Goal: Information Seeking & Learning: Learn about a topic

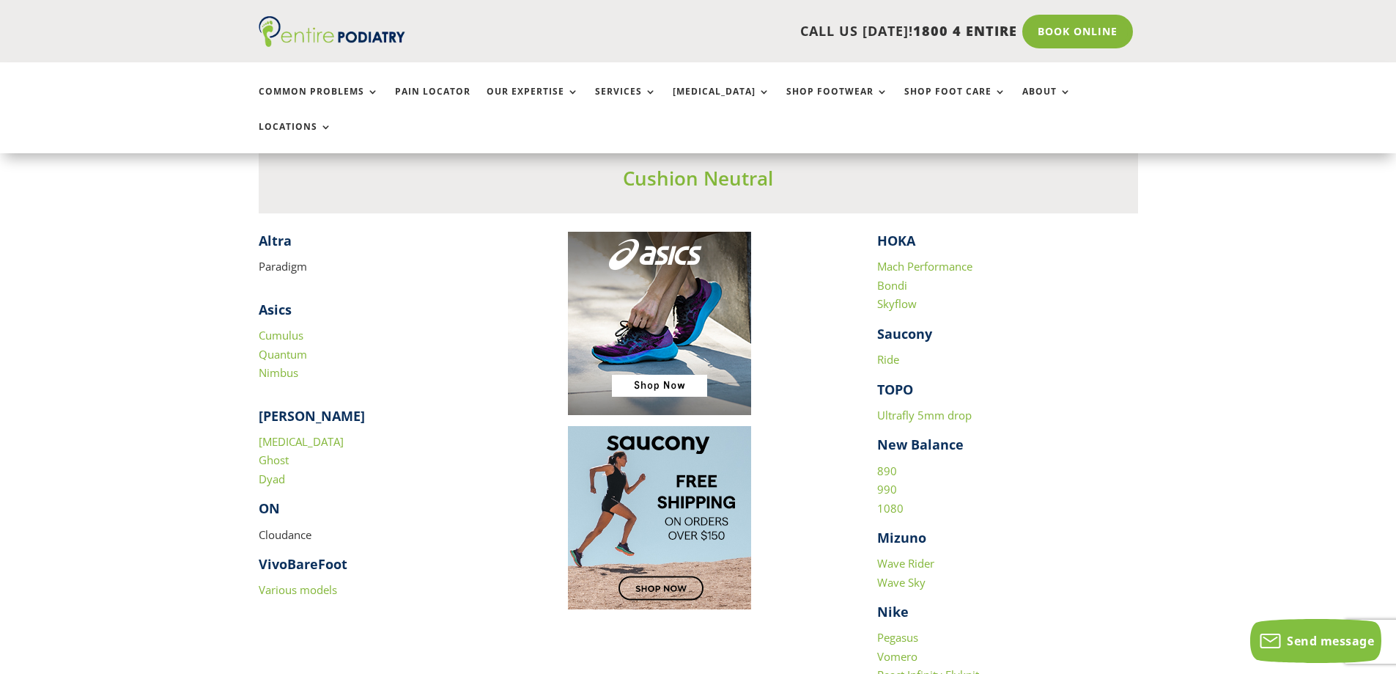
scroll to position [1466, 0]
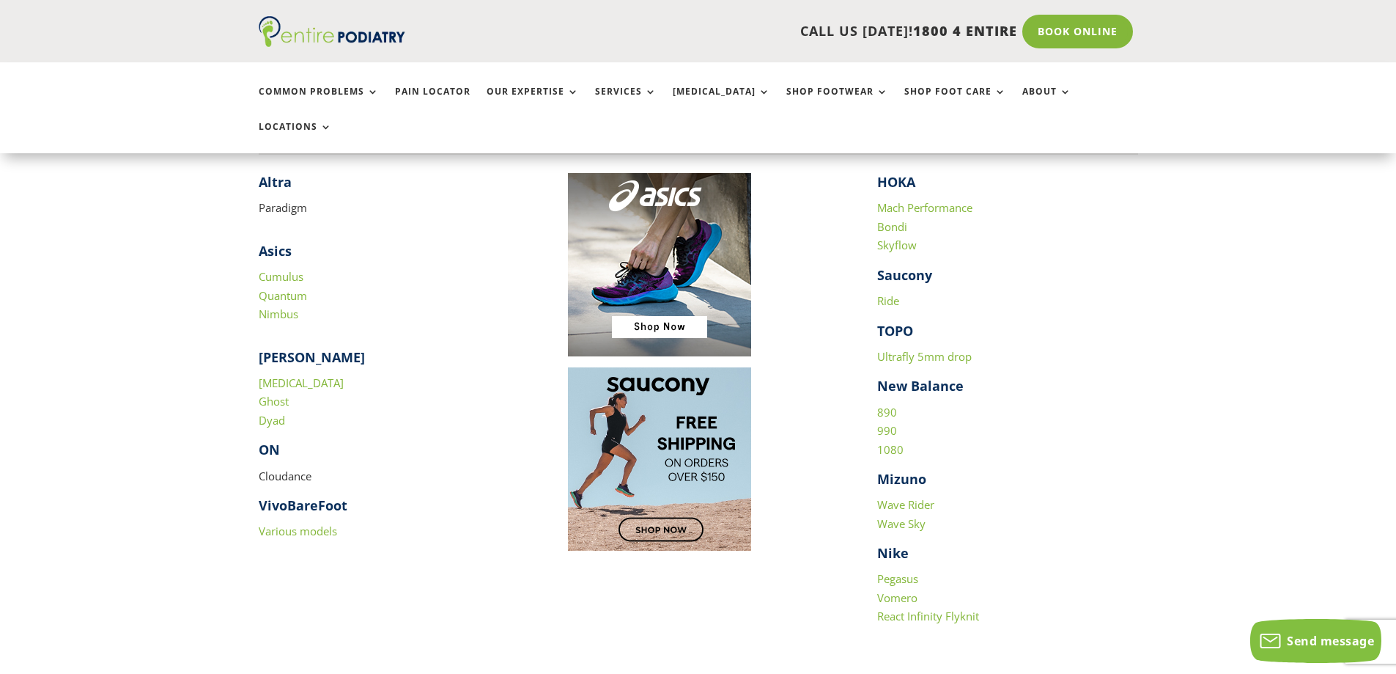
click at [891, 293] on link "Ride" at bounding box center [888, 300] width 22 height 15
click at [921, 497] on link "Wave Rider" at bounding box center [905, 504] width 57 height 15
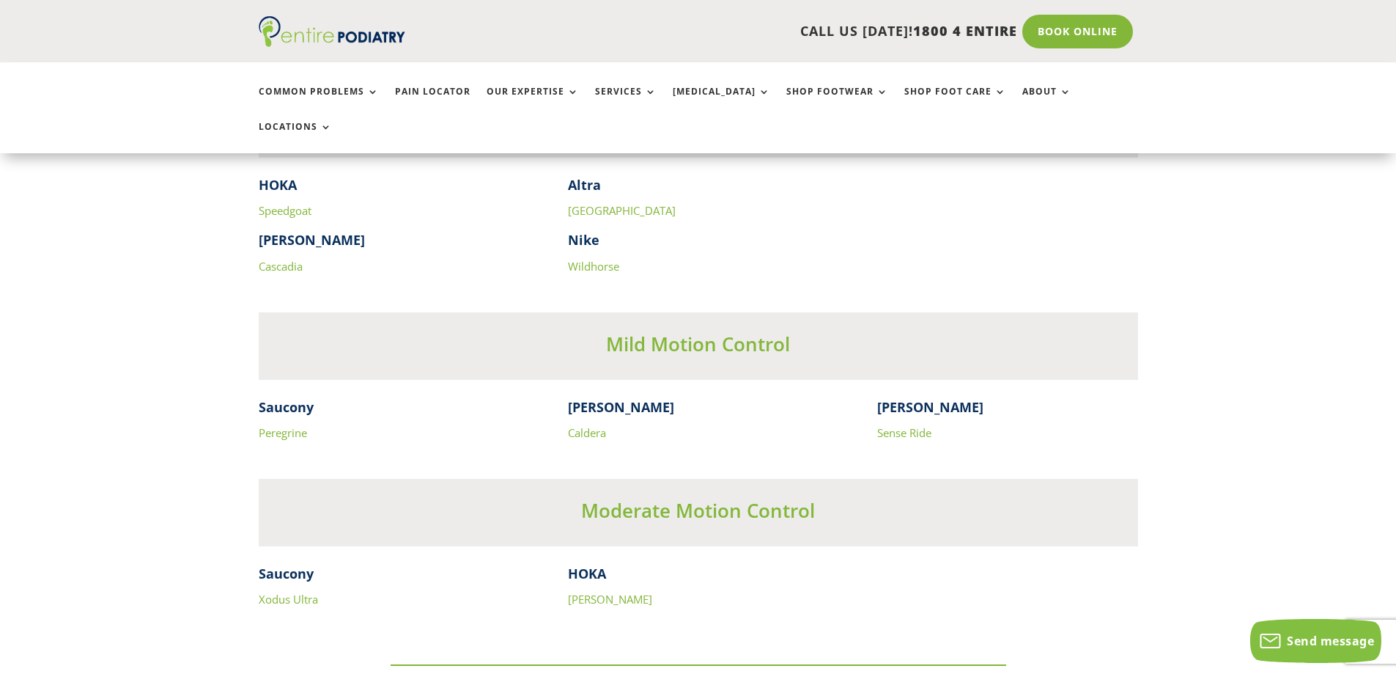
scroll to position [3929, 0]
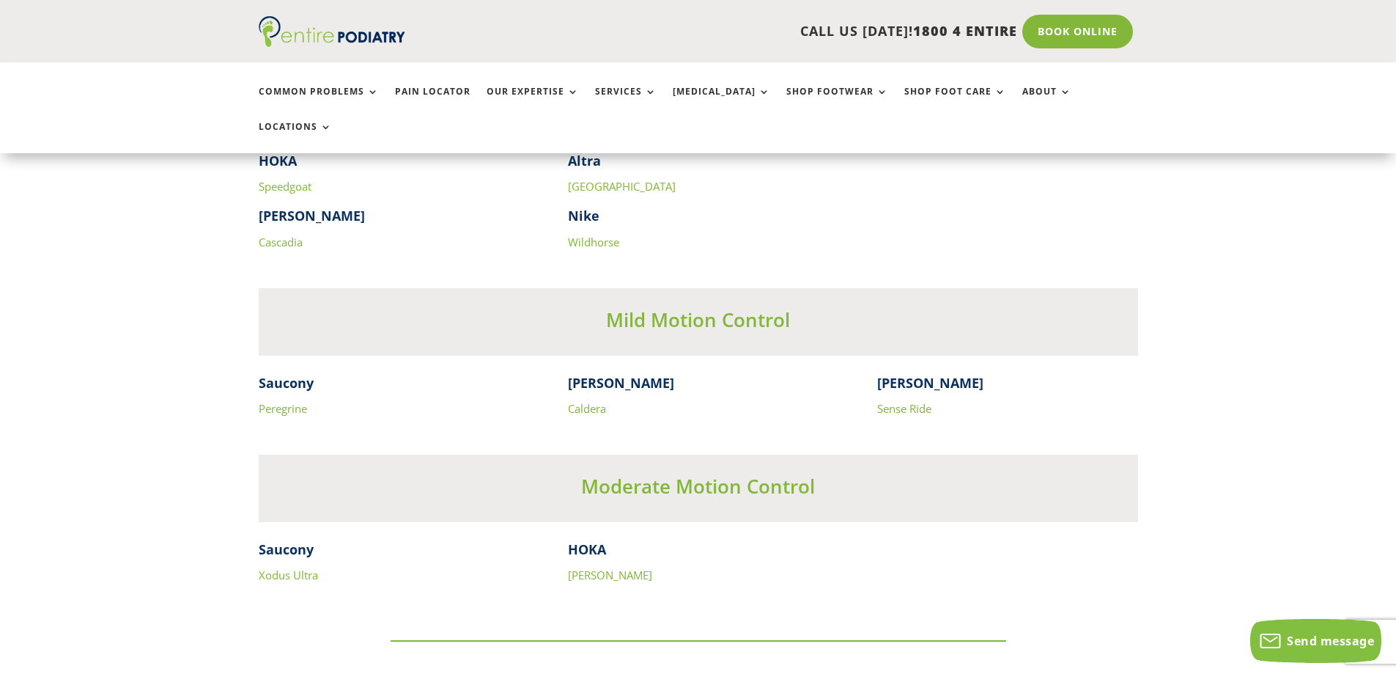
click at [929, 401] on link "Sense Ride" at bounding box center [904, 408] width 54 height 15
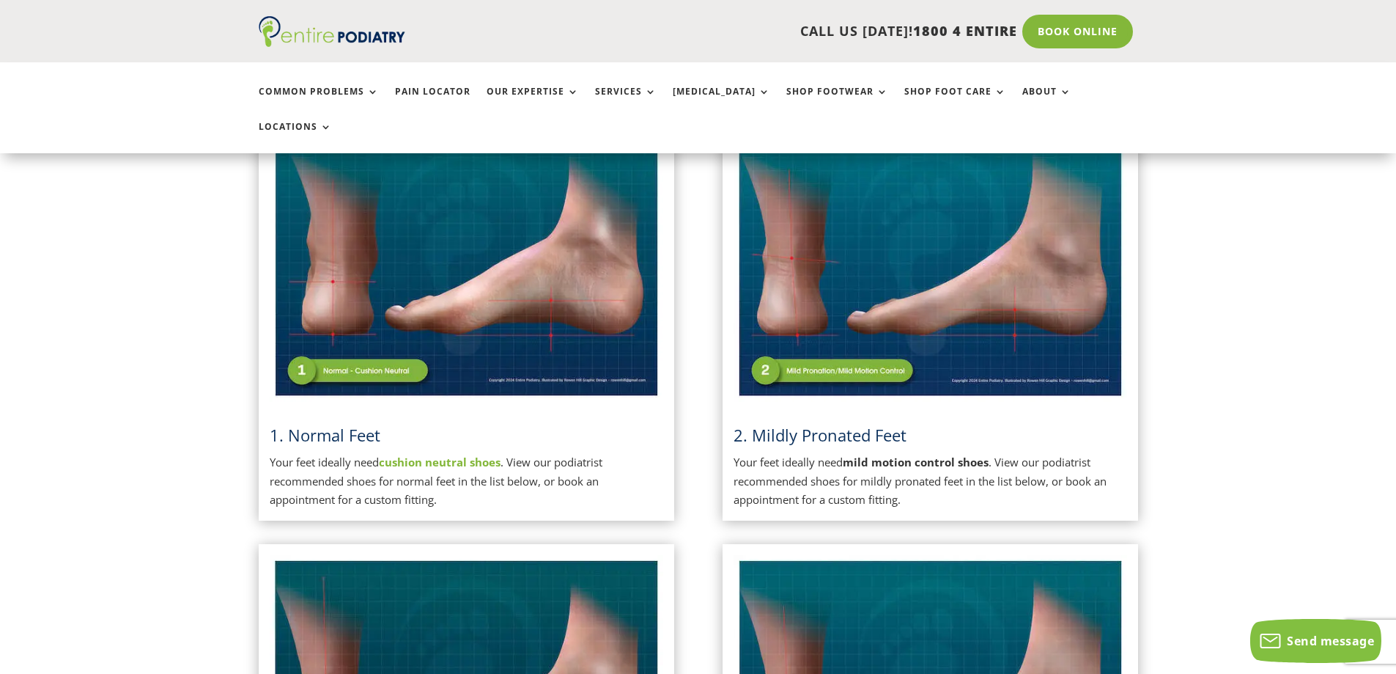
scroll to position [388, 0]
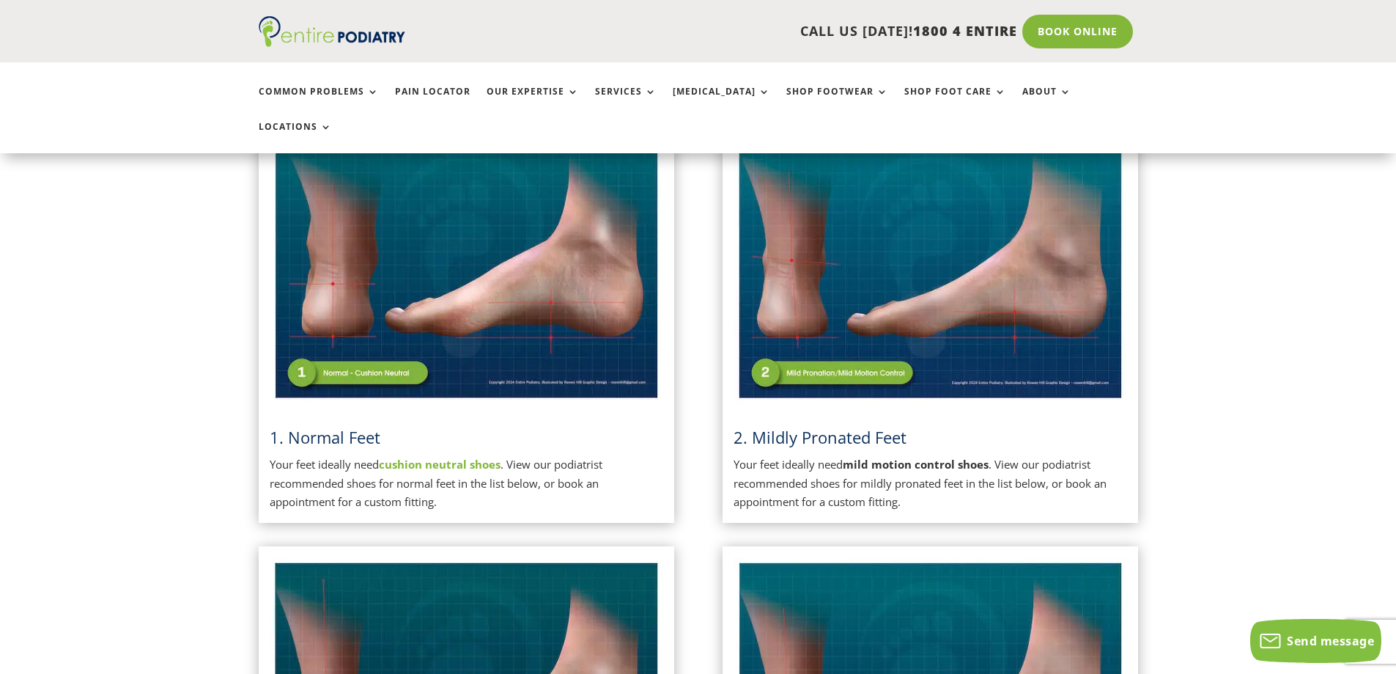
click at [960, 426] on h3 "2. Mildly Pronated Feet" at bounding box center [931, 441] width 394 height 30
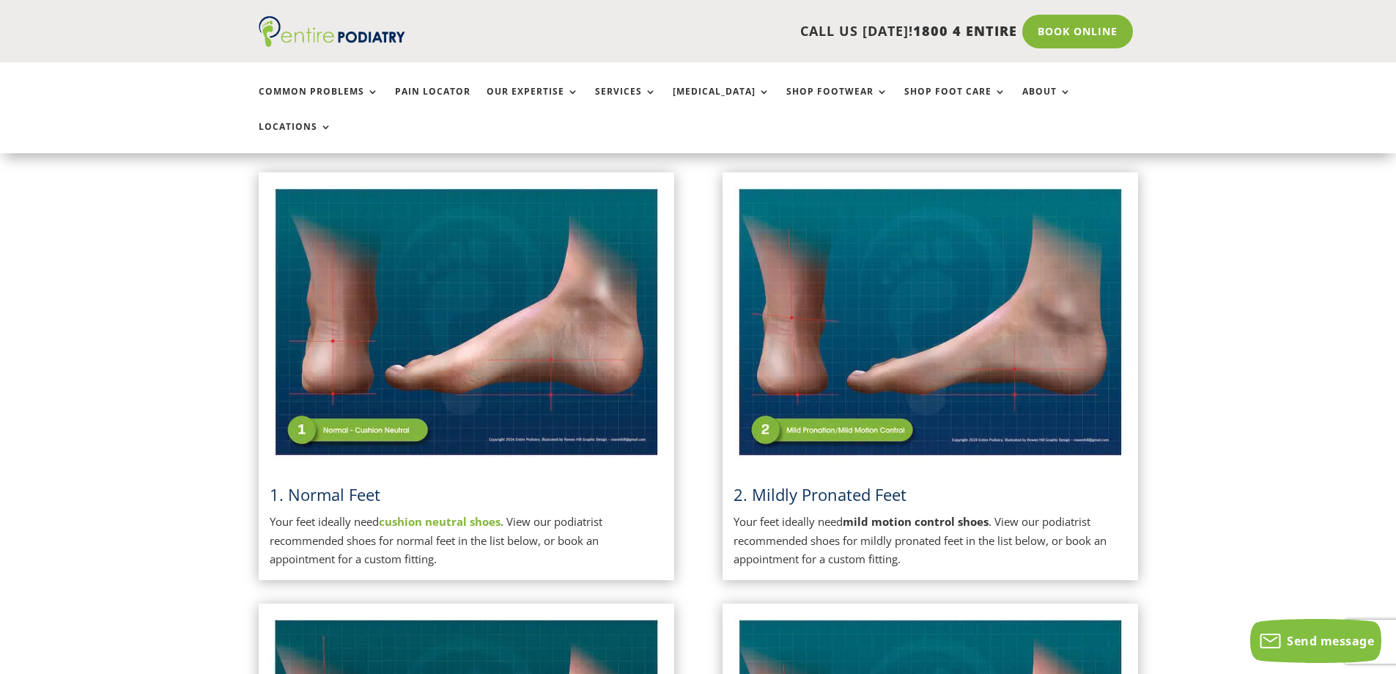
scroll to position [329, 0]
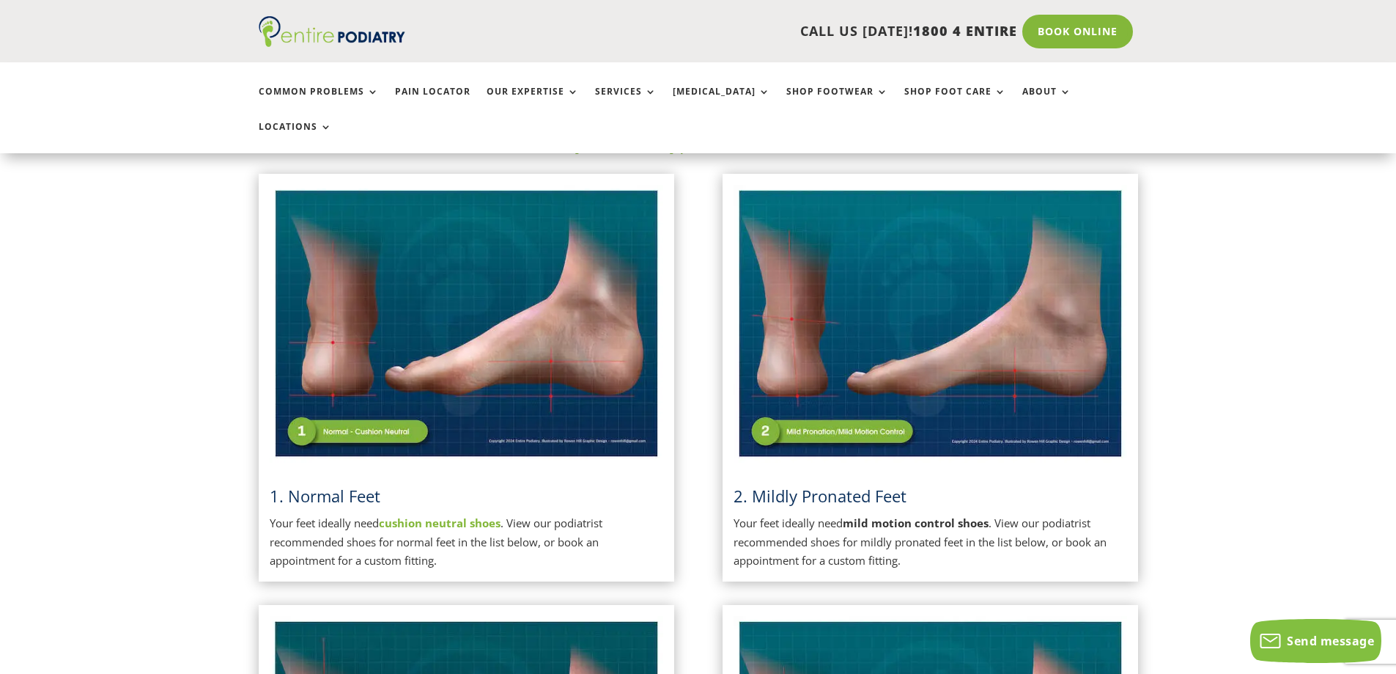
drag, startPoint x: 1028, startPoint y: 411, endPoint x: 1021, endPoint y: 412, distance: 7.4
click at [1026, 411] on img at bounding box center [931, 324] width 394 height 278
click at [522, 390] on img at bounding box center [467, 324] width 394 height 278
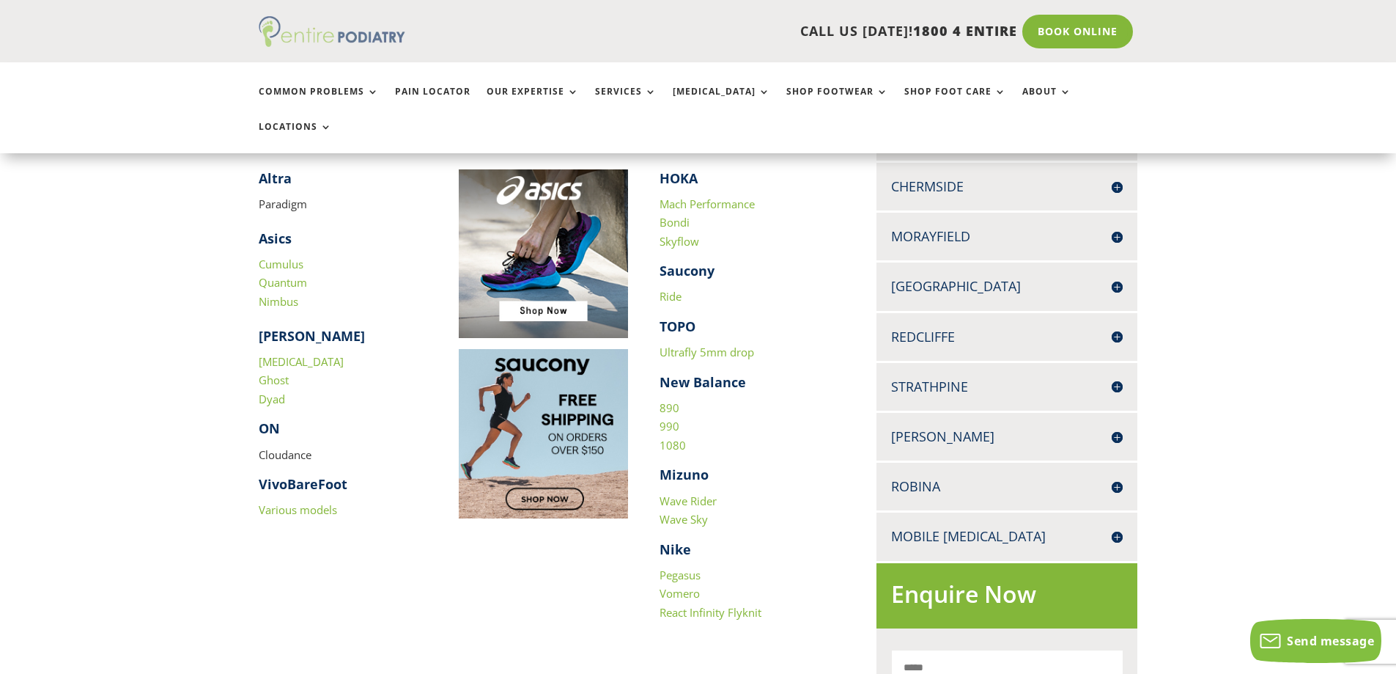
scroll to position [469, 0]
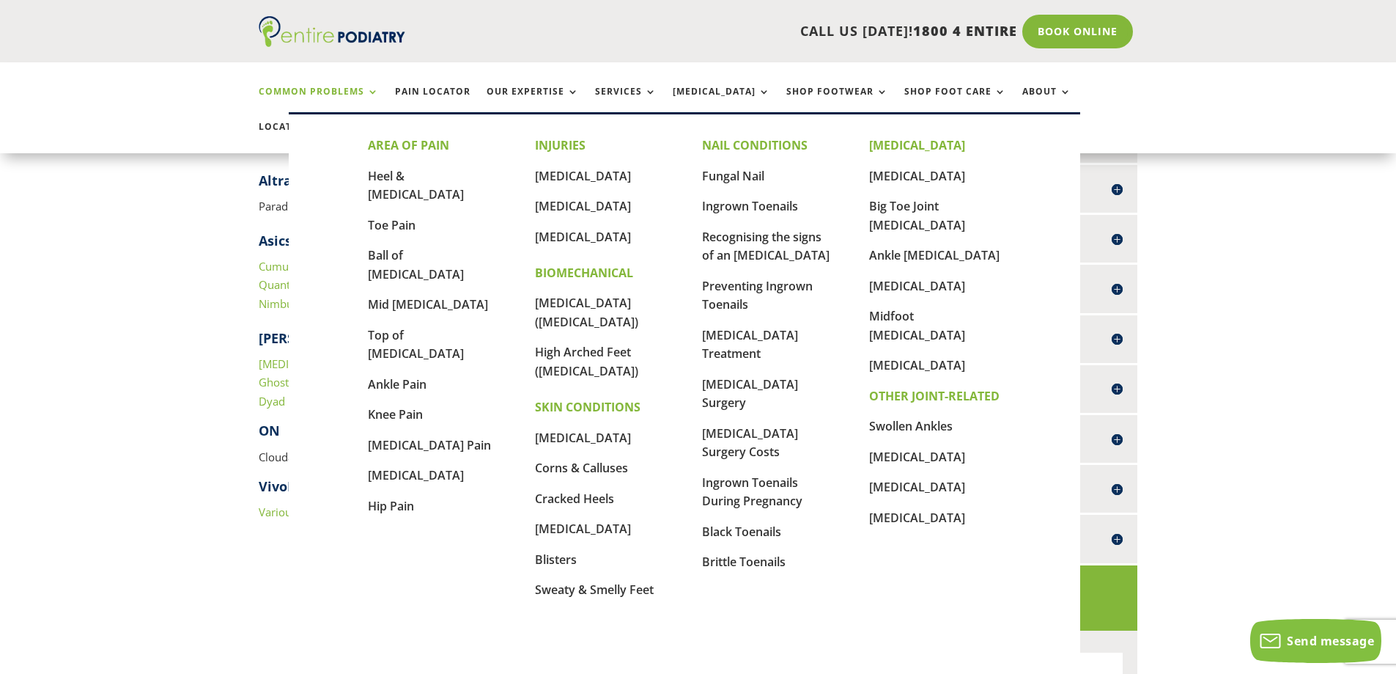
click at [370, 97] on link "Common Problems" at bounding box center [319, 102] width 120 height 32
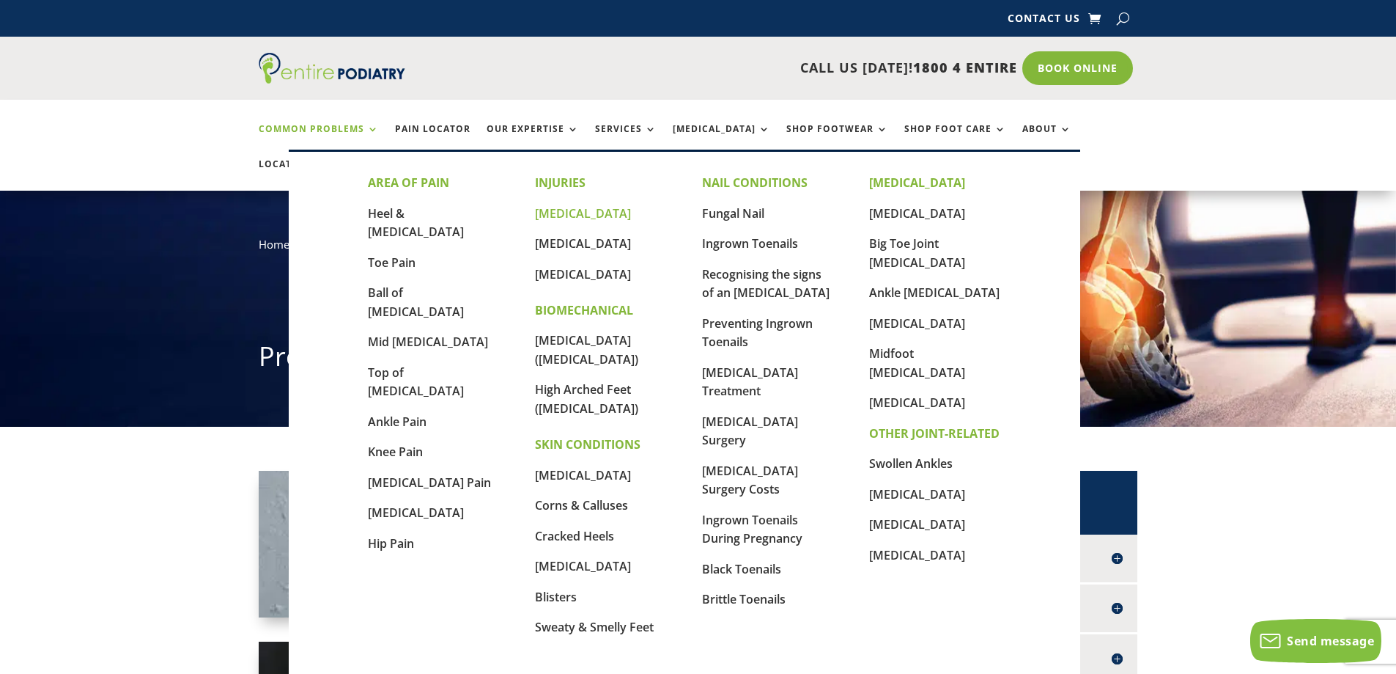
click at [595, 215] on link "[MEDICAL_DATA]" at bounding box center [583, 213] width 96 height 16
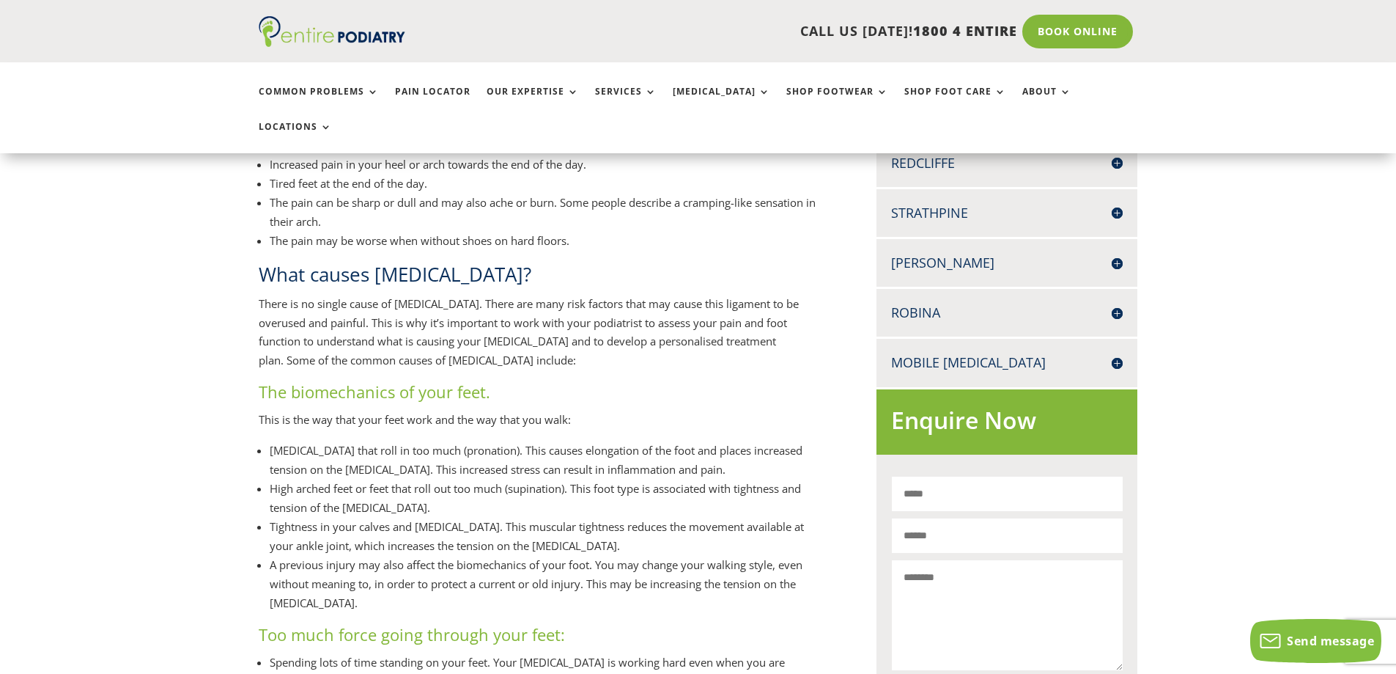
scroll to position [704, 0]
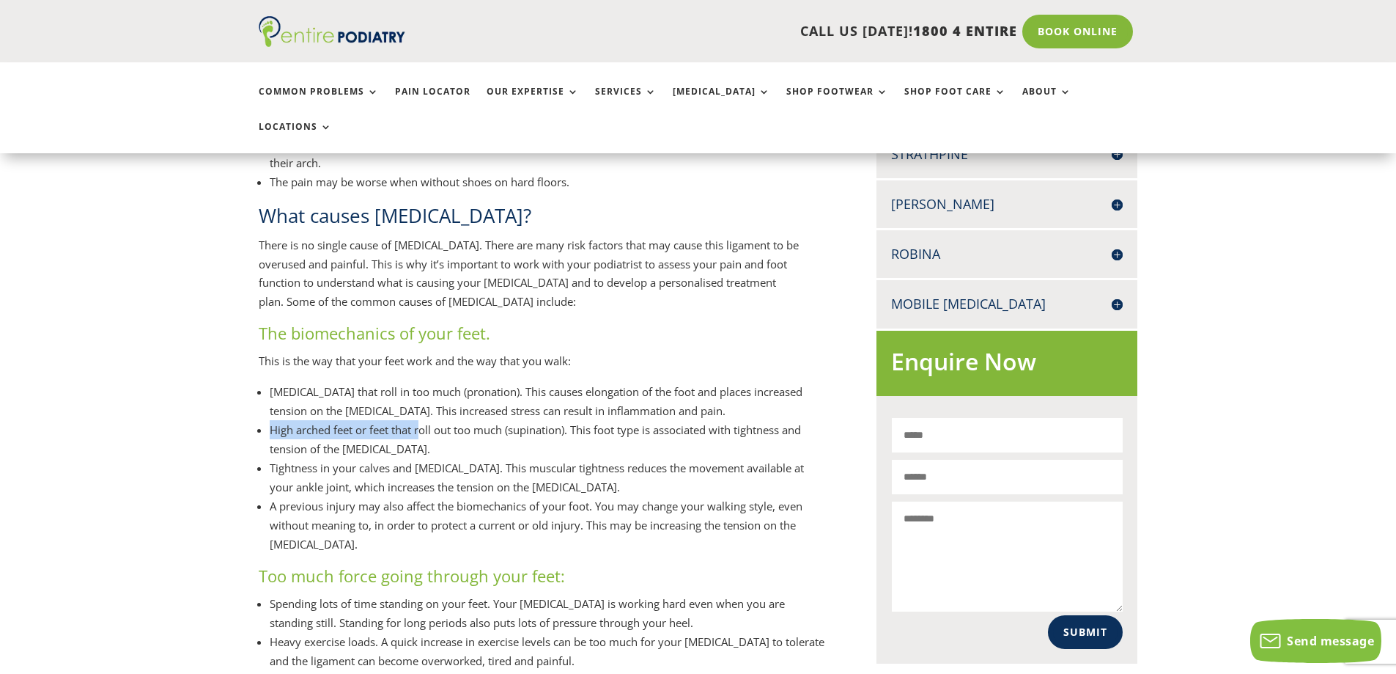
drag, startPoint x: 273, startPoint y: 397, endPoint x: 421, endPoint y: 393, distance: 147.4
click at [421, 420] on li "High arched feet or feet that roll out too much (supination). This foot type is…" at bounding box center [549, 439] width 559 height 38
click at [483, 420] on li "High arched feet or feet that roll out too much (supination). This foot type is…" at bounding box center [549, 439] width 559 height 38
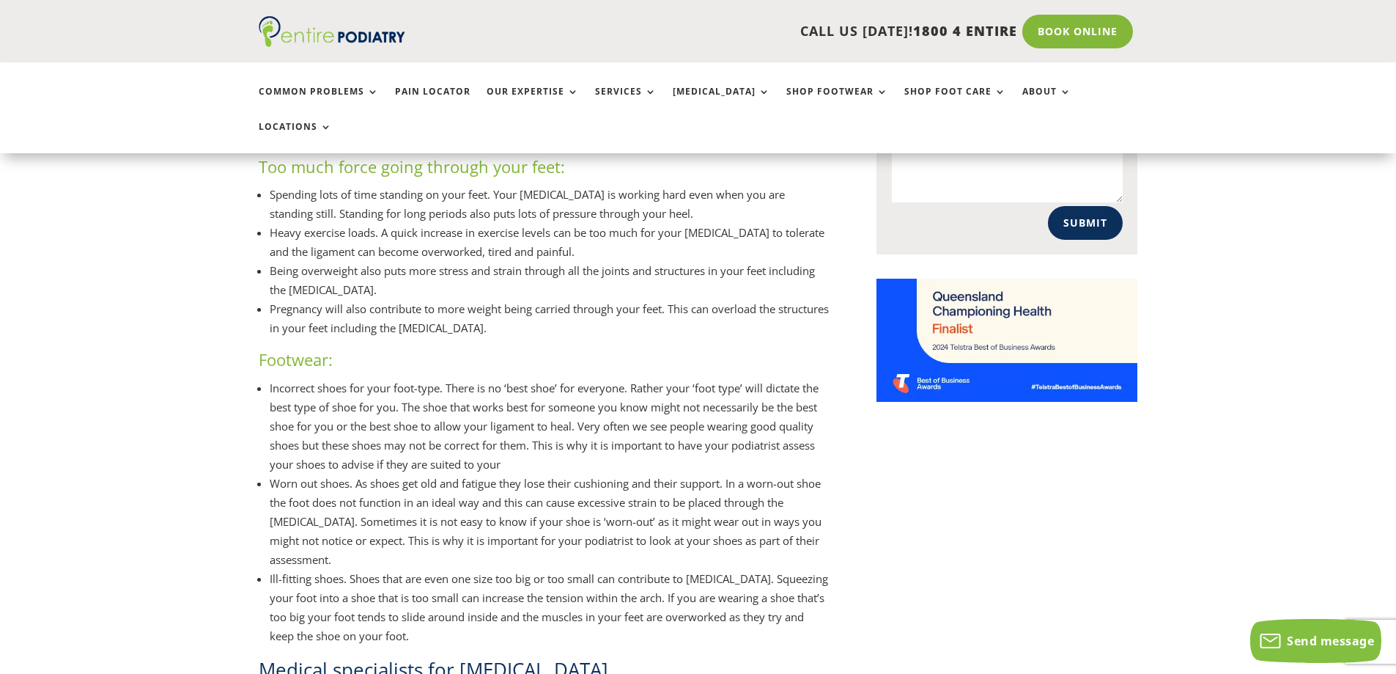
scroll to position [1114, 0]
click at [274, 377] on li "Incorrect shoes for your foot-type. There is no ‘best shoe’ for everyone. Rathe…" at bounding box center [549, 424] width 559 height 95
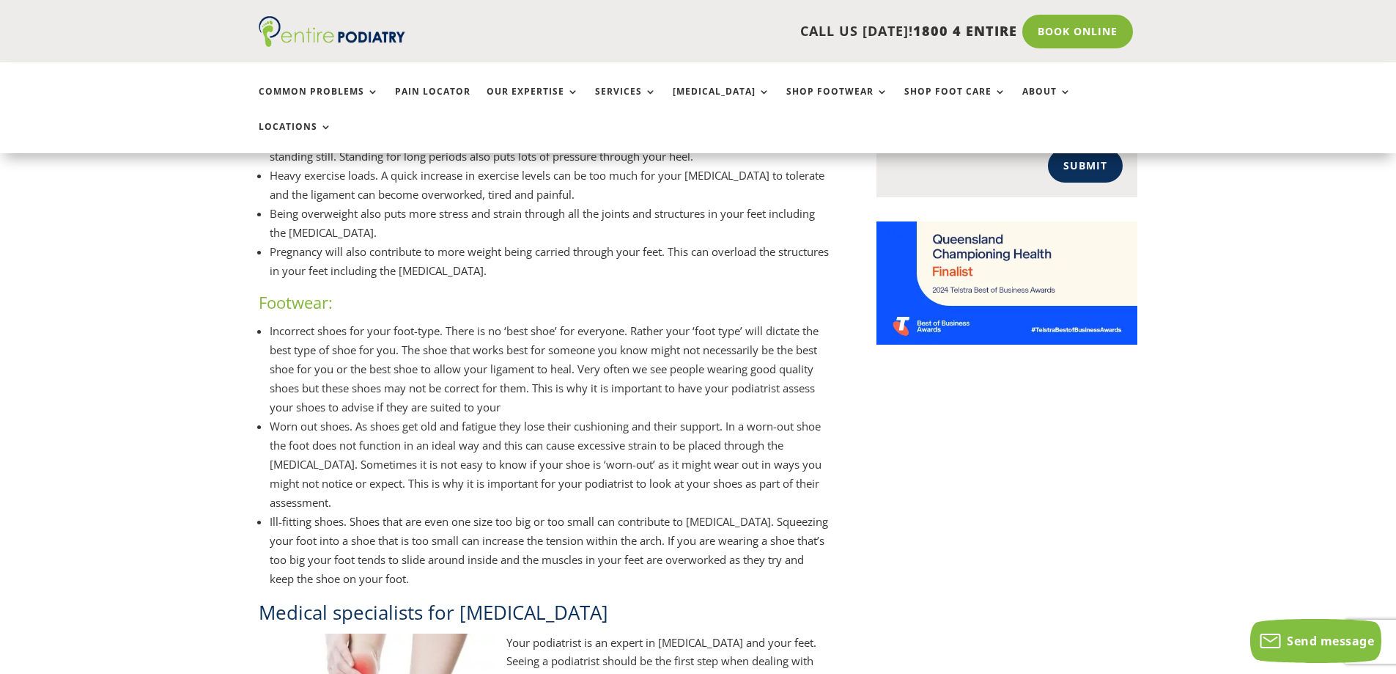
scroll to position [1173, 0]
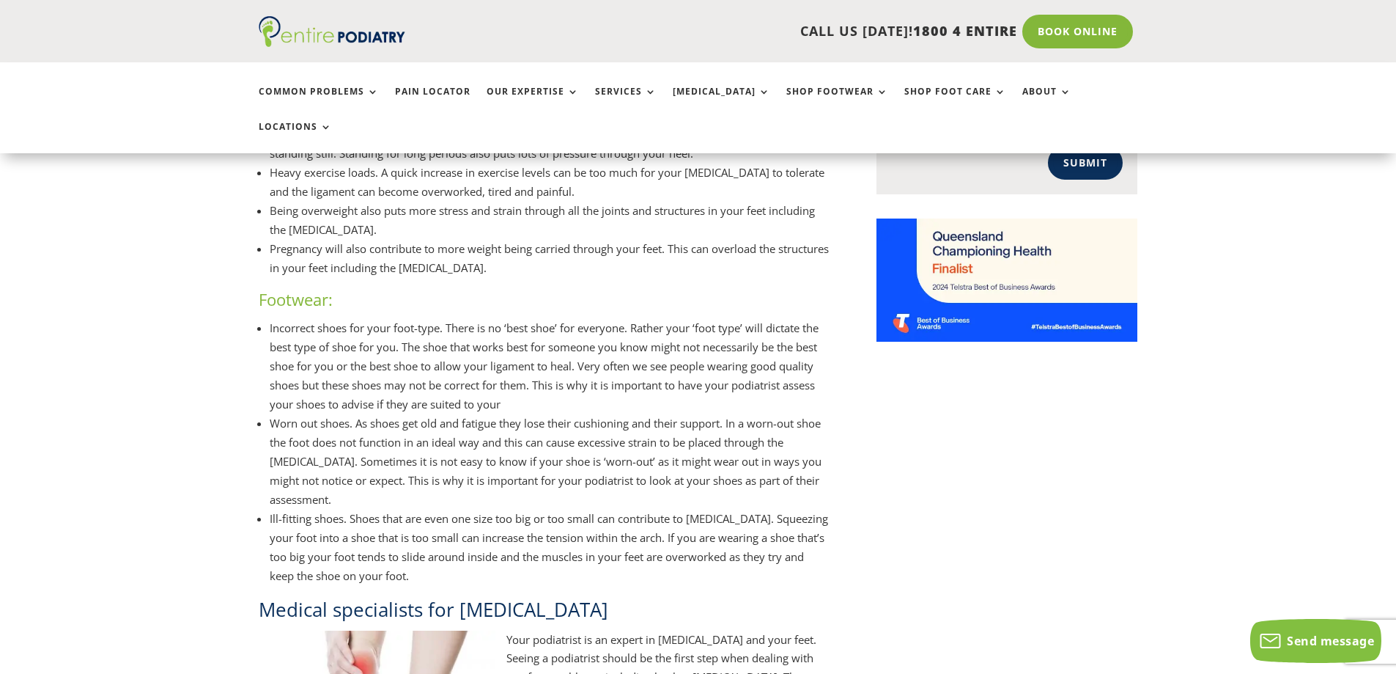
click at [808, 318] on li "Incorrect shoes for your foot-type. There is no ‘best shoe’ for everyone. Rathe…" at bounding box center [549, 365] width 559 height 95
drag, startPoint x: 360, startPoint y: 331, endPoint x: 394, endPoint y: 326, distance: 34.7
click at [388, 326] on li "Incorrect shoes for your foot-type. There is no ‘best shoe’ for everyone. Rathe…" at bounding box center [549, 365] width 559 height 95
click at [438, 332] on li "Incorrect shoes for your foot-type. There is no ‘best shoe’ for everyone. Rathe…" at bounding box center [549, 365] width 559 height 95
click at [487, 324] on li "Incorrect shoes for your foot-type. There is no ‘best shoe’ for everyone. Rathe…" at bounding box center [549, 365] width 559 height 95
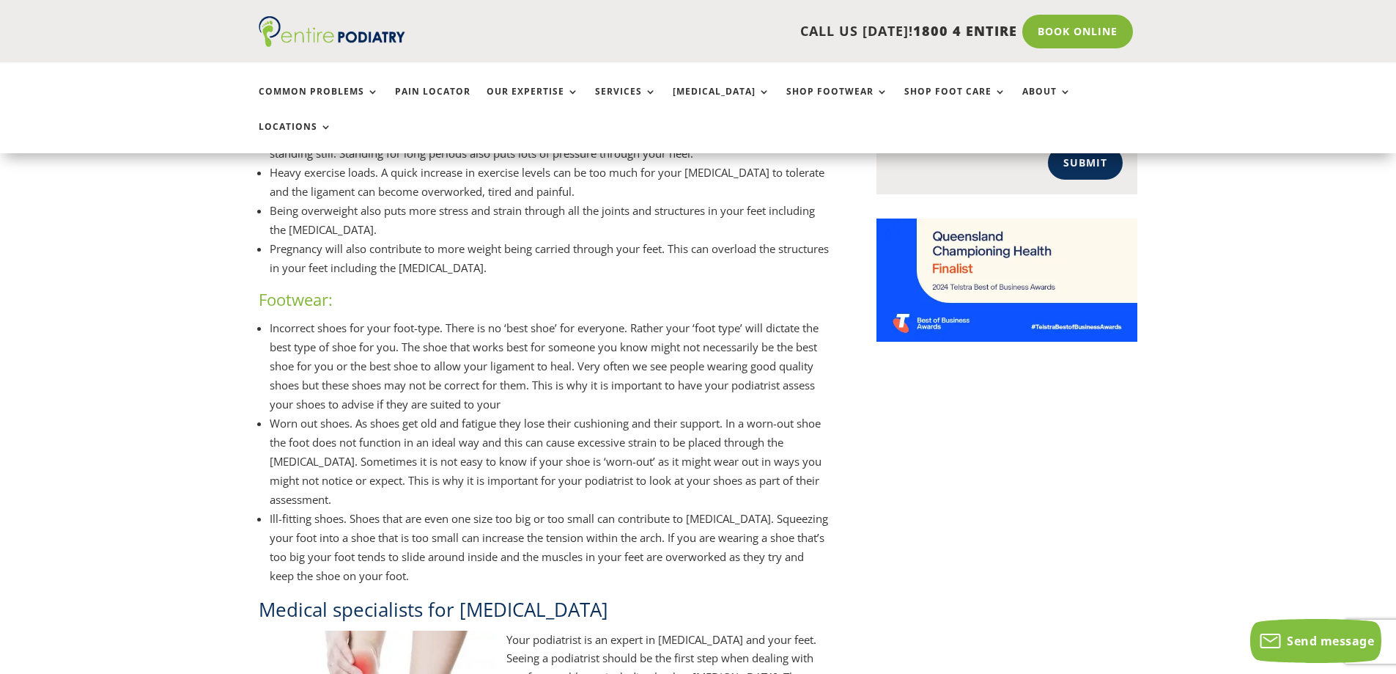
scroll to position [1231, 0]
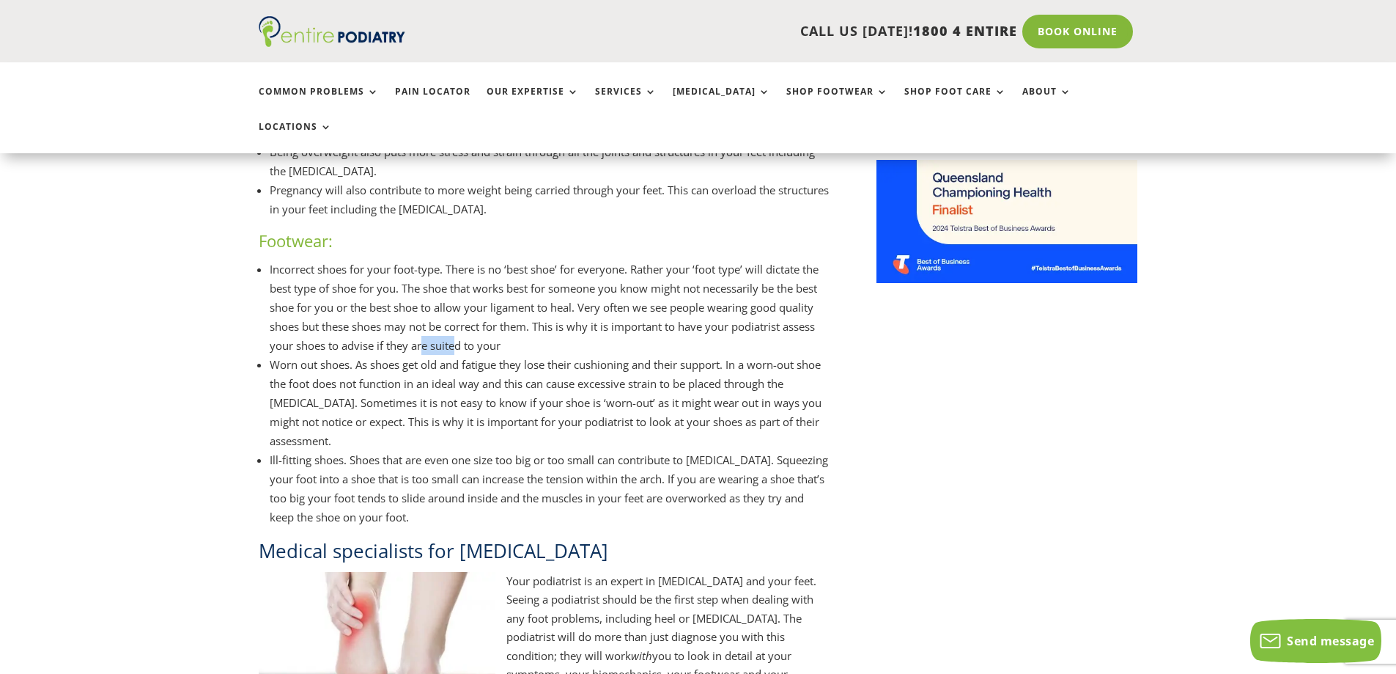
drag, startPoint x: 457, startPoint y: 314, endPoint x: 420, endPoint y: 314, distance: 37.4
click at [420, 314] on li "Incorrect shoes for your foot-type. There is no ‘best shoe’ for everyone. Rathe…" at bounding box center [549, 306] width 559 height 95
click at [394, 316] on li "Incorrect shoes for your foot-type. There is no ‘best shoe’ for everyone. Rathe…" at bounding box center [549, 306] width 559 height 95
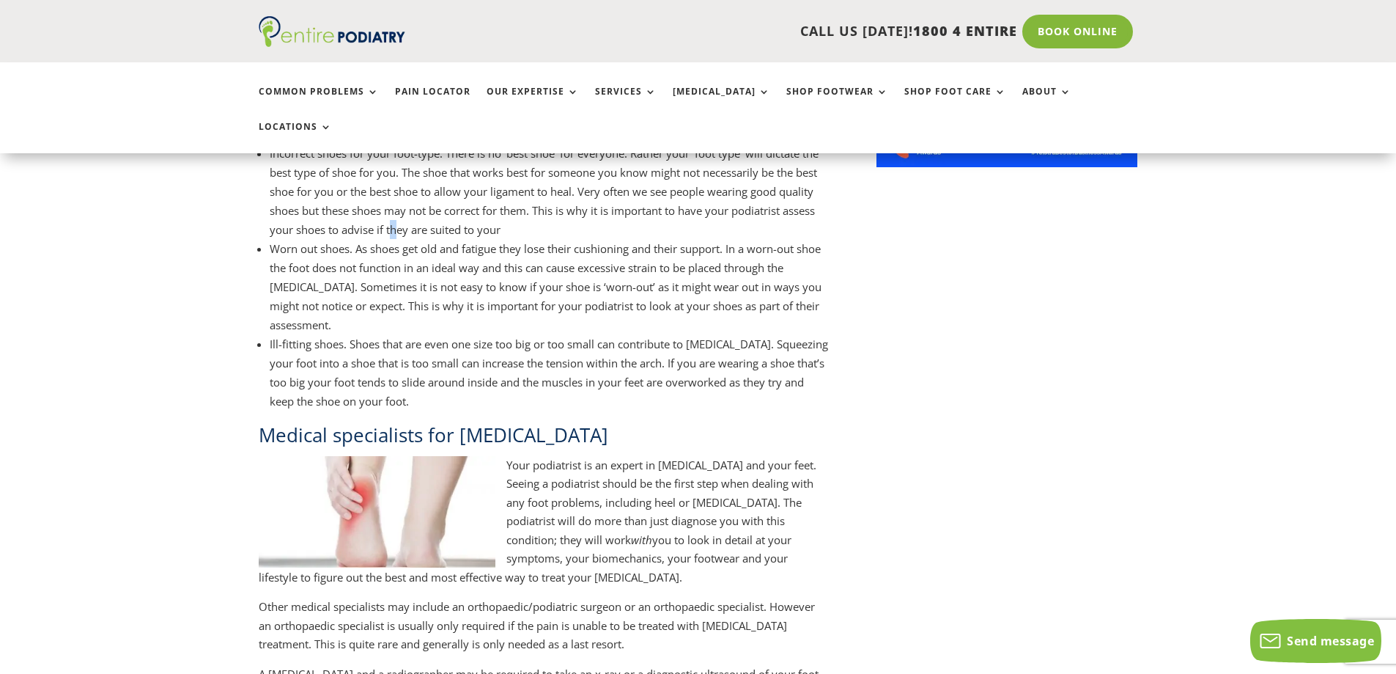
scroll to position [1349, 0]
drag, startPoint x: 287, startPoint y: 213, endPoint x: 307, endPoint y: 214, distance: 19.8
click at [289, 237] on li "Worn out shoes. As shoes get old and fatigue they lose their cushioning and the…" at bounding box center [549, 284] width 559 height 95
click at [430, 237] on li "Worn out shoes. As shoes get old and fatigue they lose their cushioning and the…" at bounding box center [549, 284] width 559 height 95
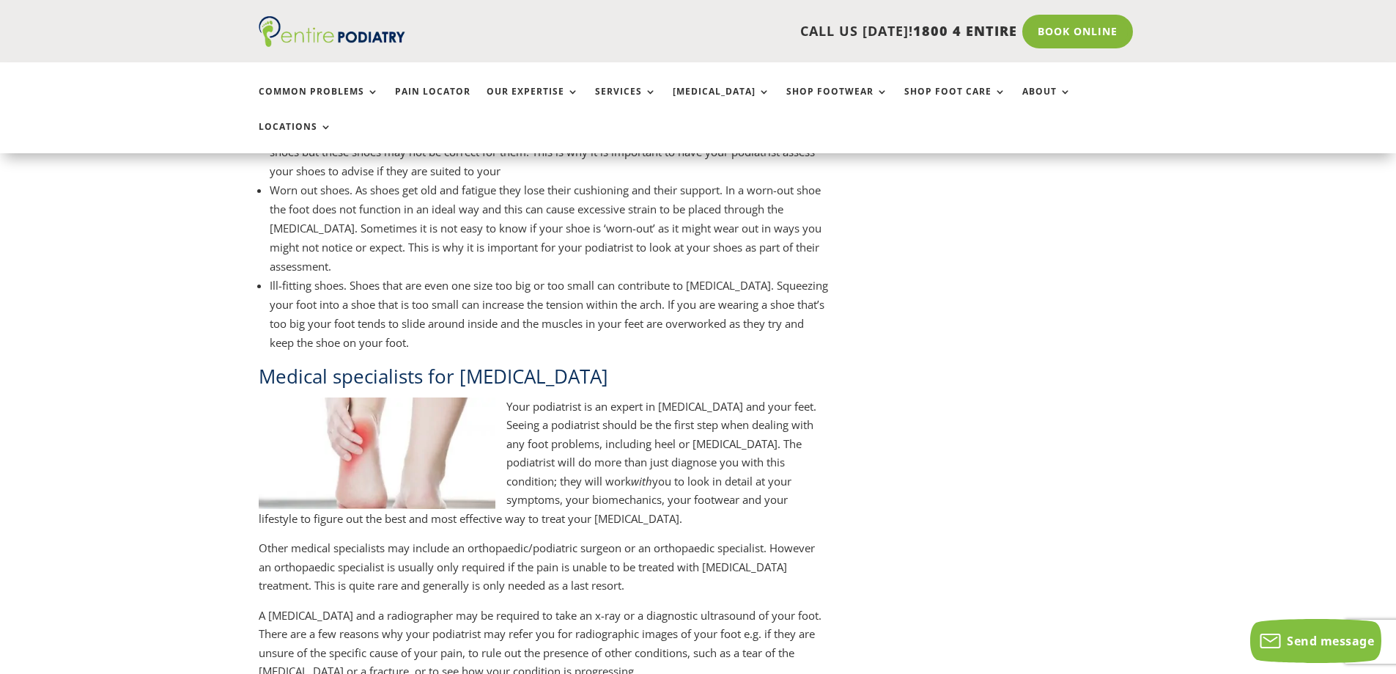
scroll to position [1407, 0]
click at [718, 179] on li "Worn out shoes. As shoes get old and fatigue they lose their cushioning and the…" at bounding box center [549, 226] width 559 height 95
click at [436, 205] on li "Worn out shoes. As shoes get old and fatigue they lose their cushioning and the…" at bounding box center [549, 226] width 559 height 95
click at [824, 205] on li "Worn out shoes. As shoes get old and fatigue they lose their cushioning and the…" at bounding box center [549, 226] width 559 height 95
drag, startPoint x: 290, startPoint y: 248, endPoint x: 313, endPoint y: 246, distance: 23.6
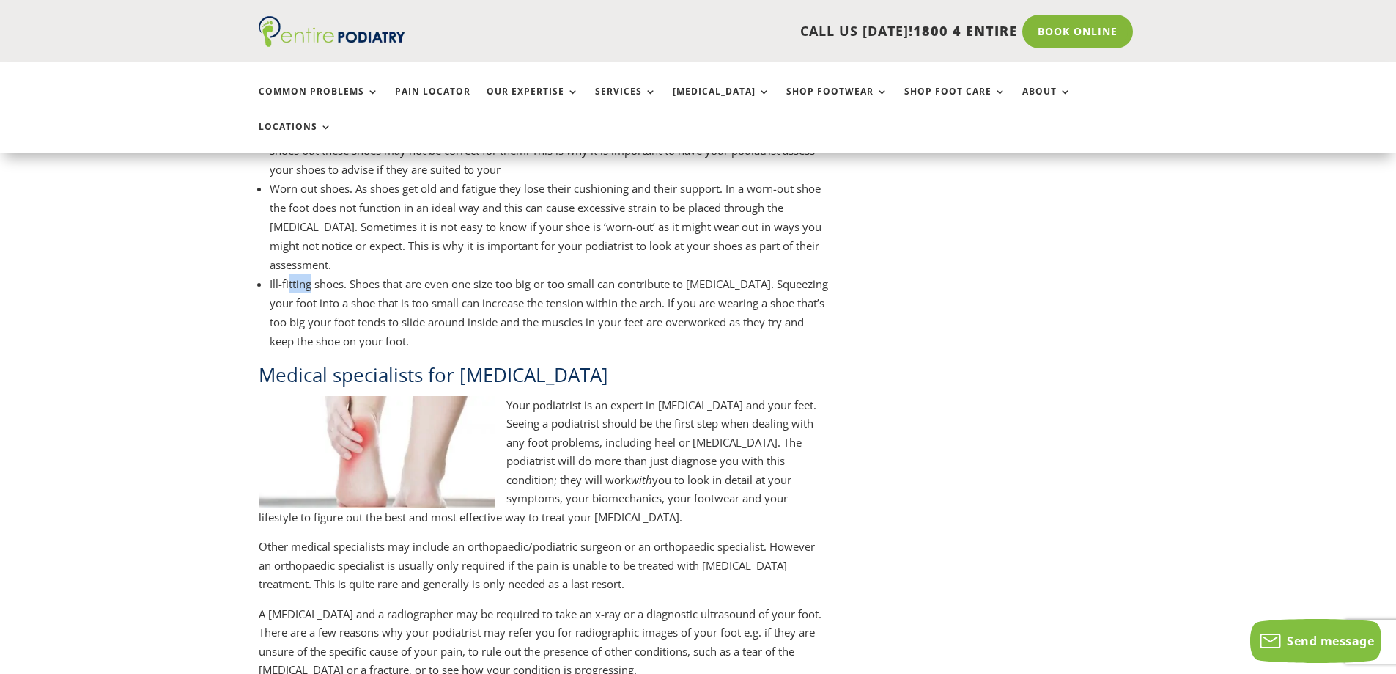
click at [312, 274] on li "Ill-fitting shoes. Shoes that are even one size too big or too small can contri…" at bounding box center [549, 312] width 559 height 76
drag, startPoint x: 375, startPoint y: 259, endPoint x: 520, endPoint y: 259, distance: 145.1
click at [378, 274] on li "Ill-fitting shoes. Shoes that are even one size too big or too small can contri…" at bounding box center [549, 312] width 559 height 76
click at [770, 274] on li "Ill-fitting shoes. Shoes that are even one size too big or too small can contri…" at bounding box center [549, 312] width 559 height 76
drag, startPoint x: 785, startPoint y: 279, endPoint x: 315, endPoint y: 284, distance: 469.9
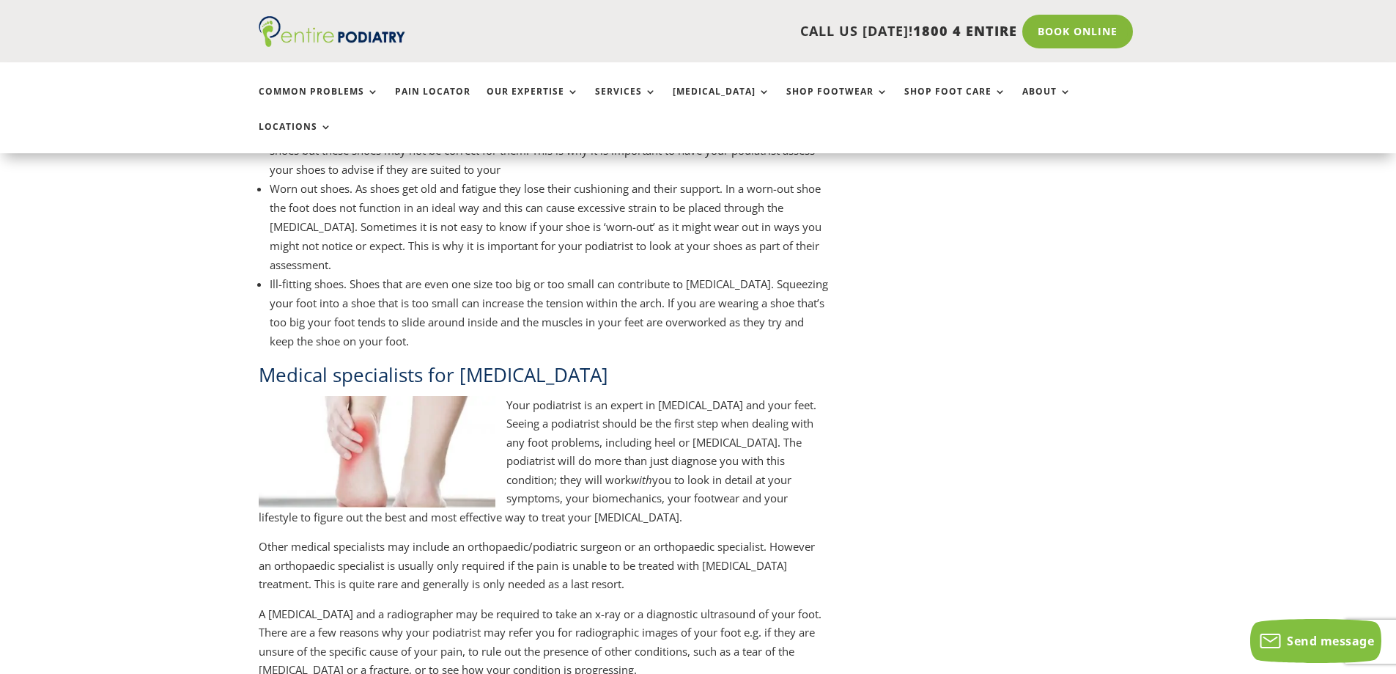
click at [780, 279] on li "Ill-fitting shoes. Shoes that are even one size too big or too small can contri…" at bounding box center [549, 312] width 559 height 76
click at [709, 301] on li "Ill-fitting shoes. Shoes that are even one size too big or too small can contri…" at bounding box center [549, 312] width 559 height 76
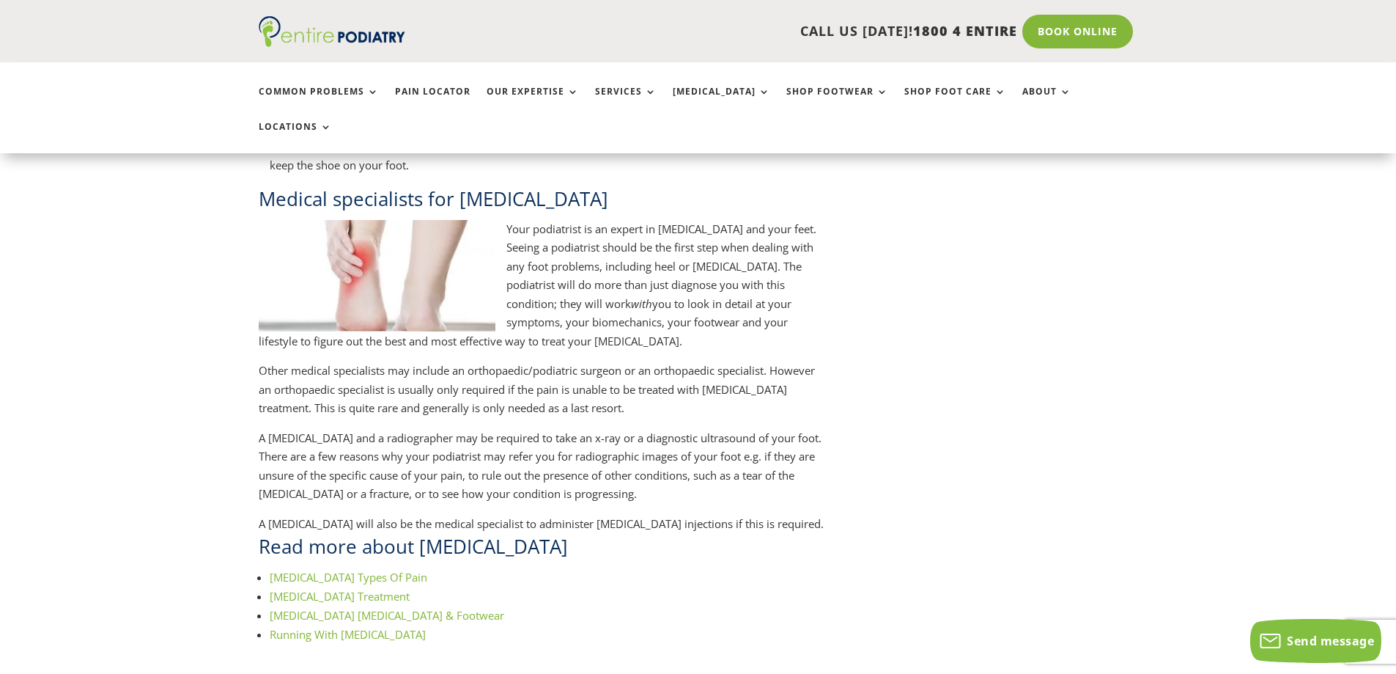
scroll to position [1700, 0]
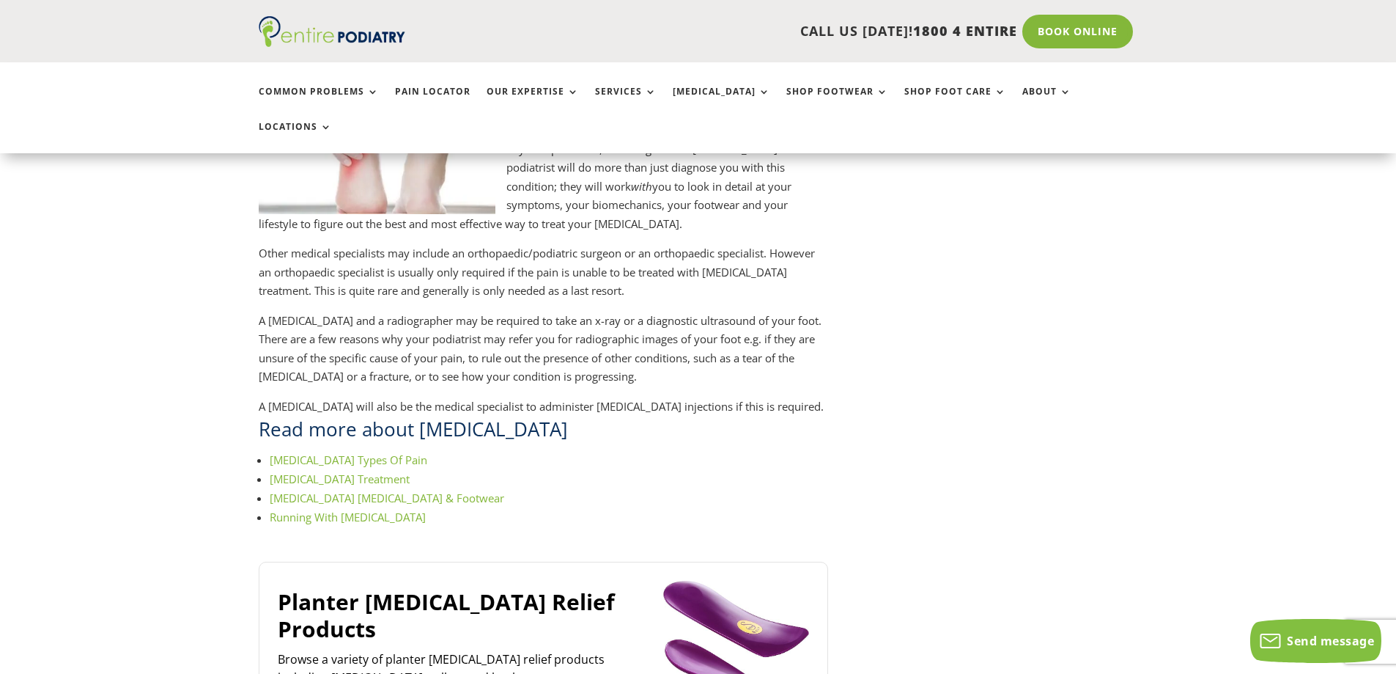
click at [369, 471] on link "[MEDICAL_DATA] Treatment" at bounding box center [340, 478] width 140 height 15
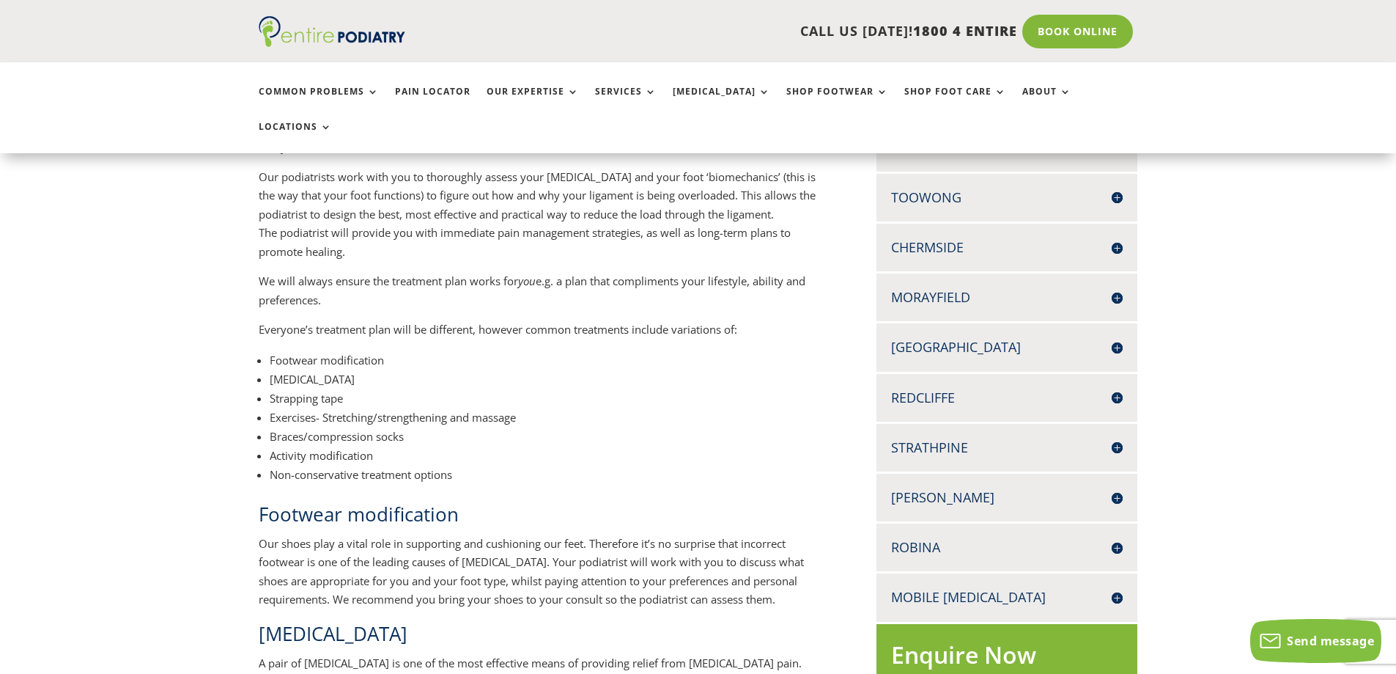
scroll to position [469, 0]
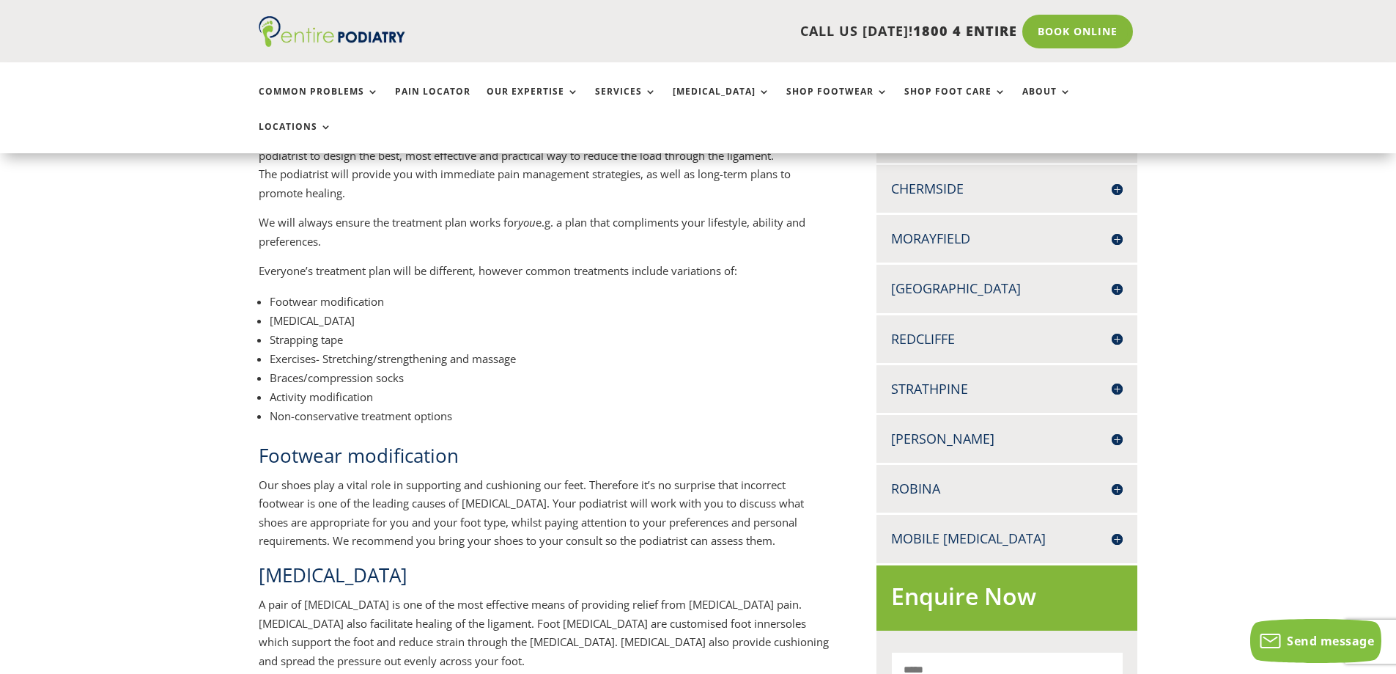
click at [363, 387] on li "Activity modification" at bounding box center [549, 396] width 559 height 19
click at [372, 406] on li "Non-conservative treatment options" at bounding box center [549, 415] width 559 height 19
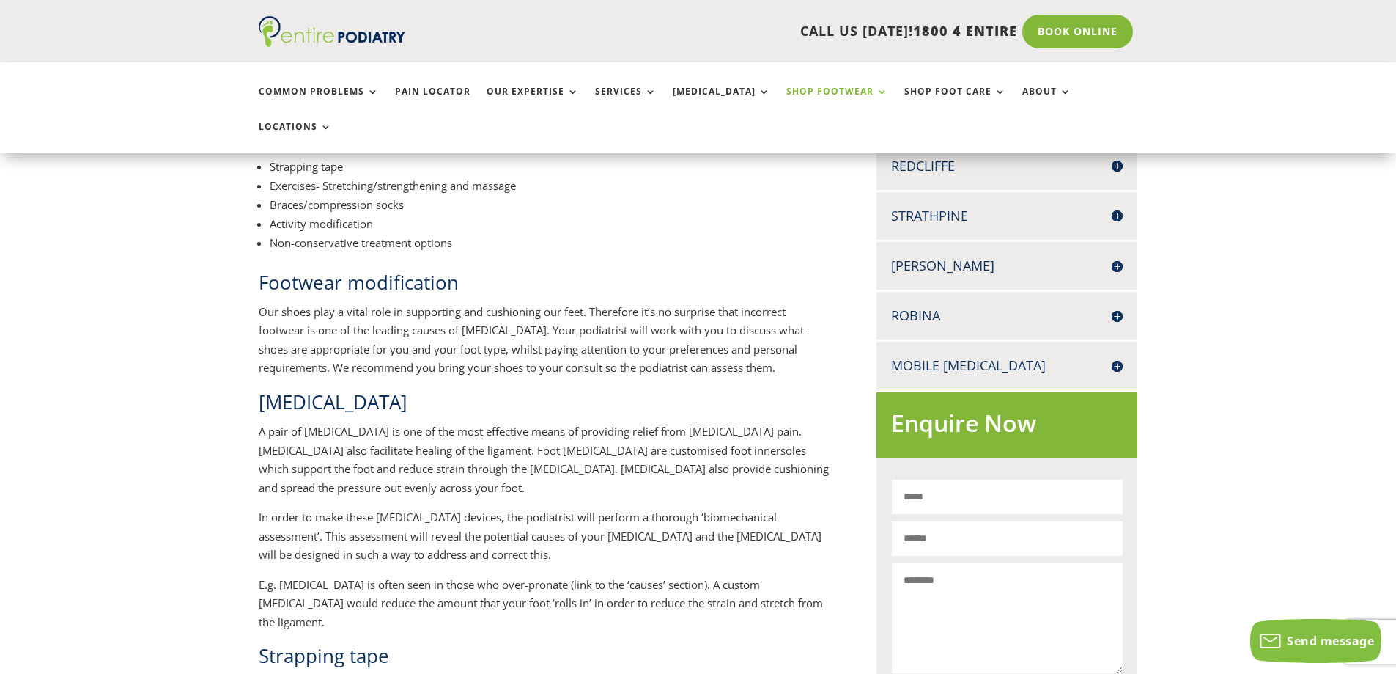
scroll to position [645, 0]
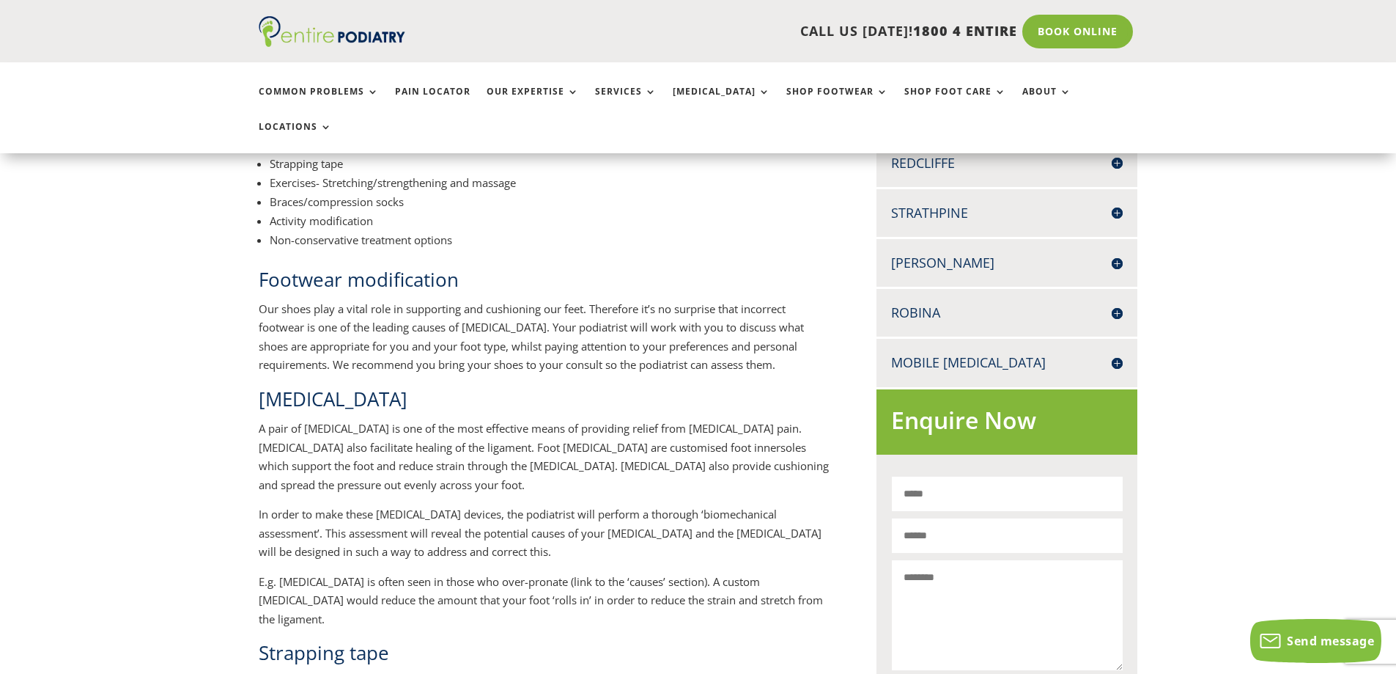
click at [779, 300] on p "Our shoes play a vital role in supporting and cushioning our feet. Therefore it…" at bounding box center [544, 343] width 570 height 86
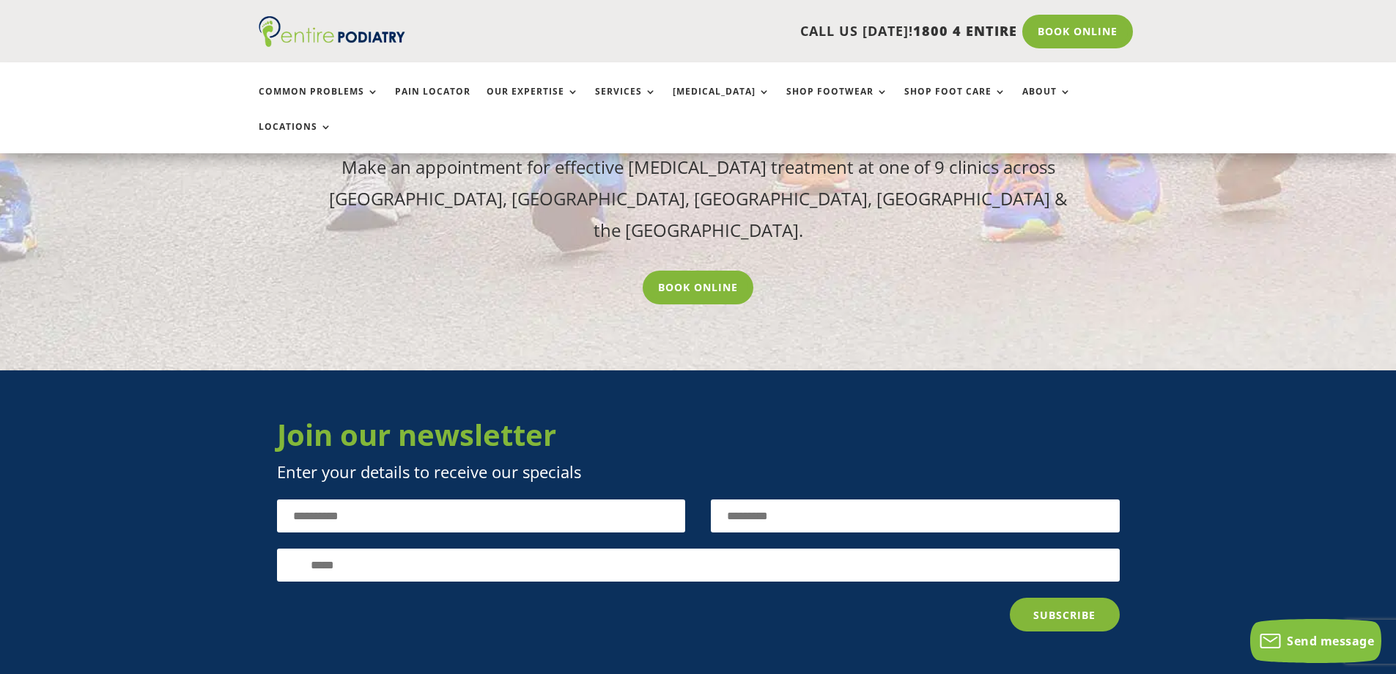
scroll to position [2873, 0]
